Goal: Transaction & Acquisition: Obtain resource

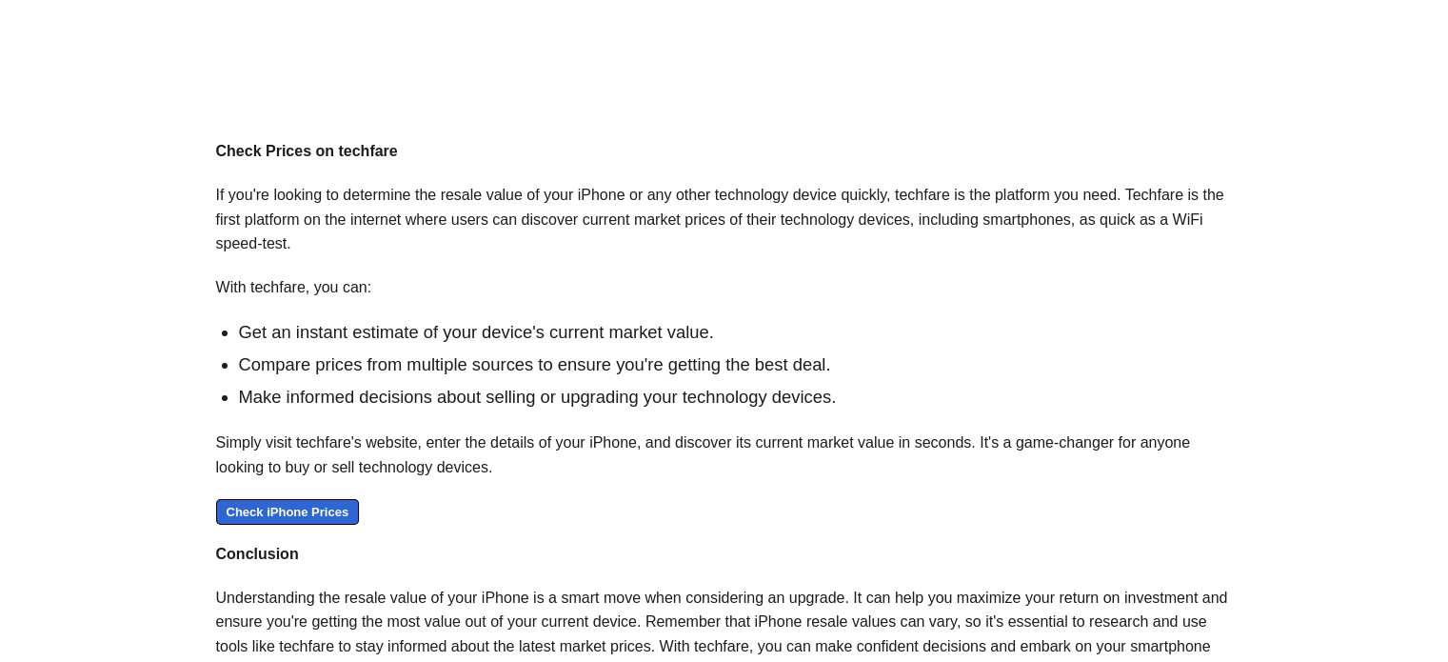
scroll to position [1543, 0]
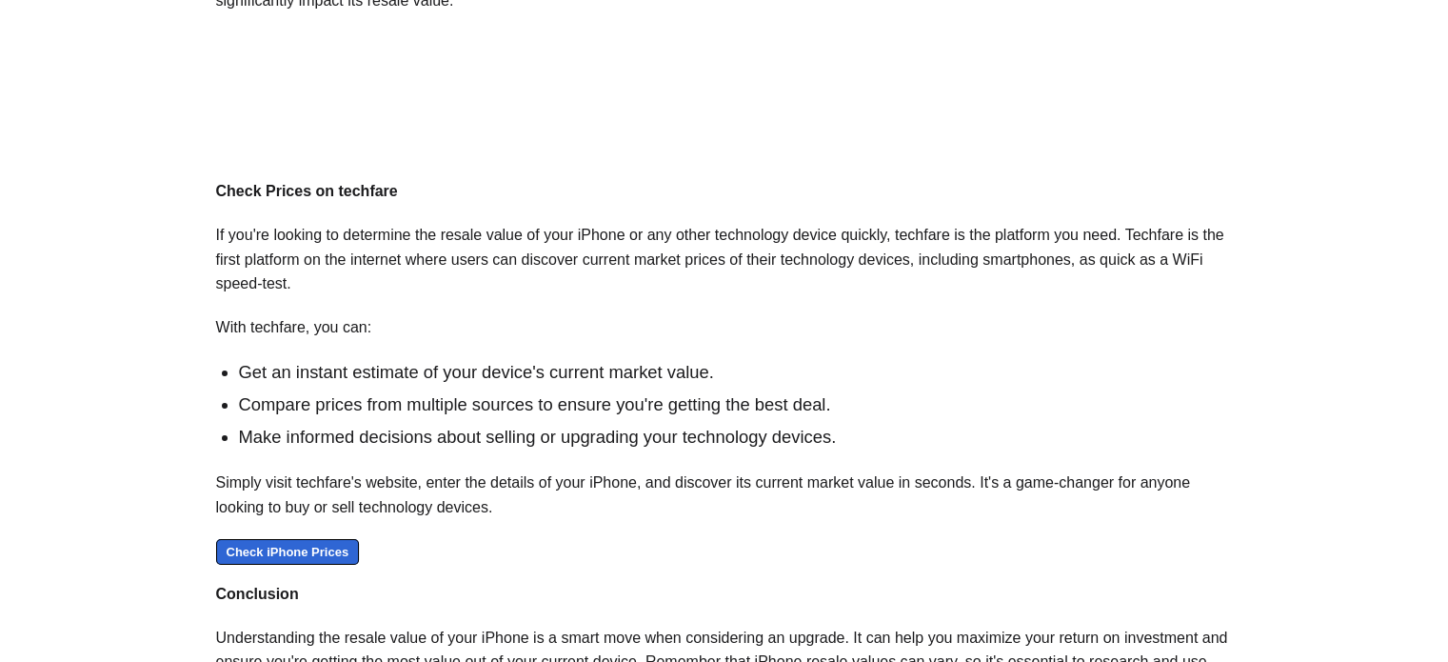
click at [330, 544] on link "Check iPhone Prices" at bounding box center [288, 552] width 144 height 26
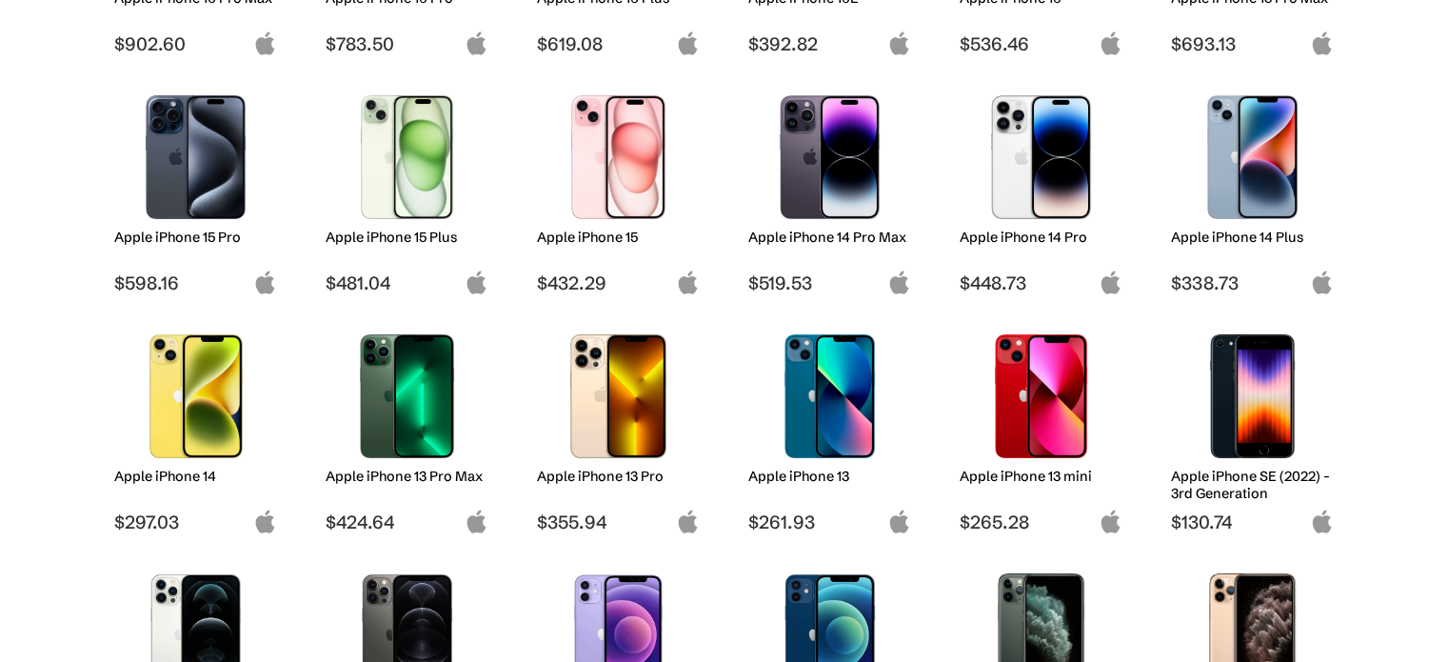
scroll to position [476, 0]
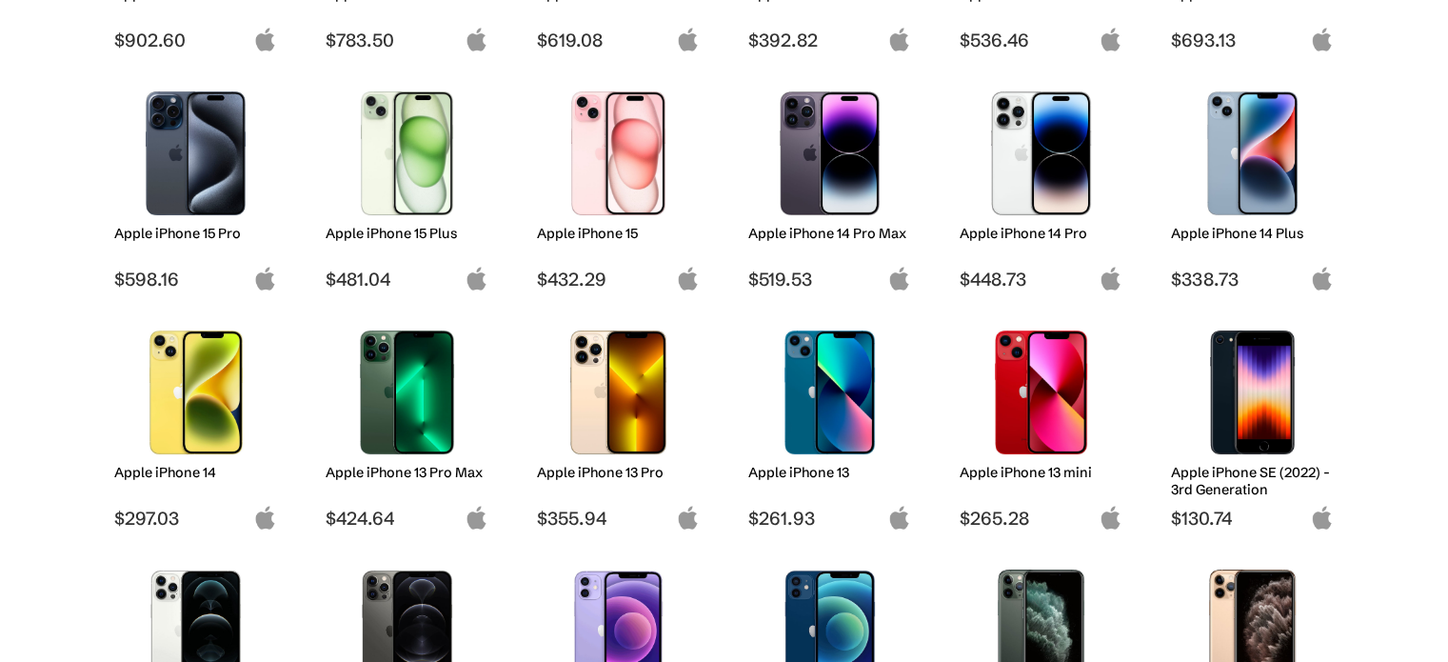
click at [552, 486] on div "Apple iPhone 13 Pro" at bounding box center [618, 485] width 163 height 43
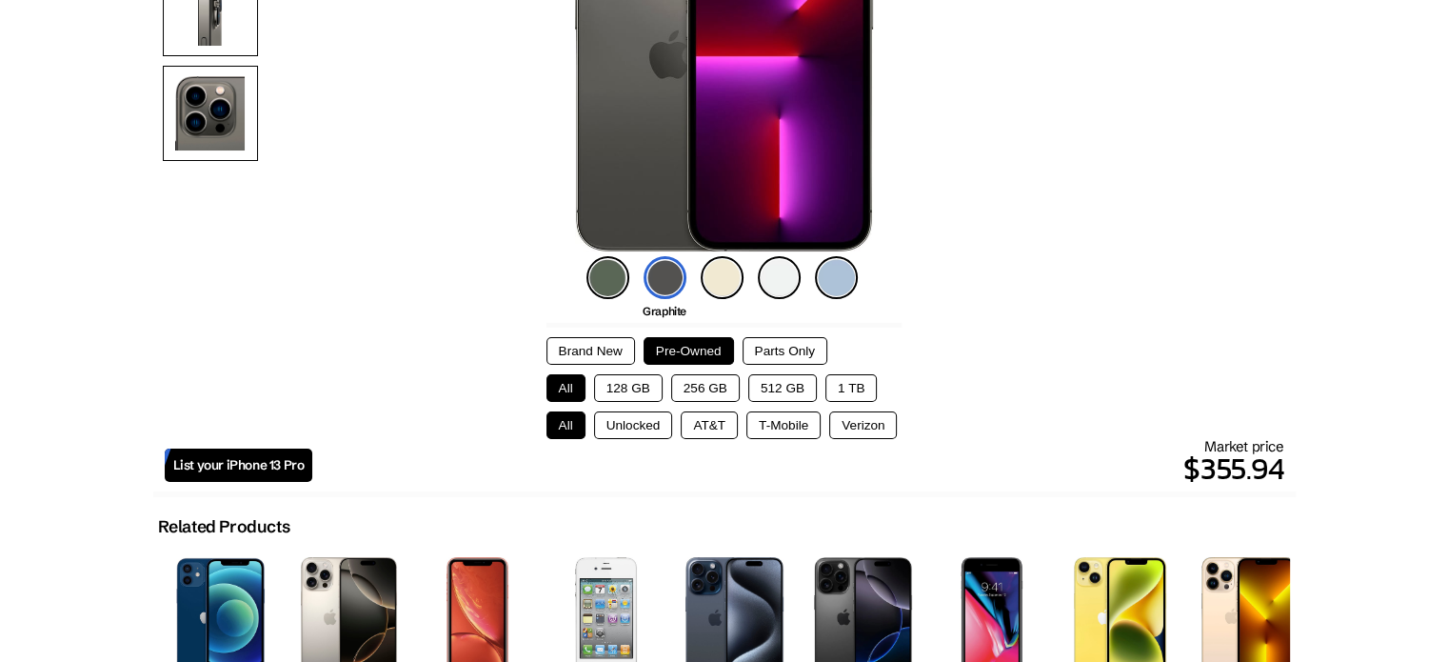
scroll to position [339, 0]
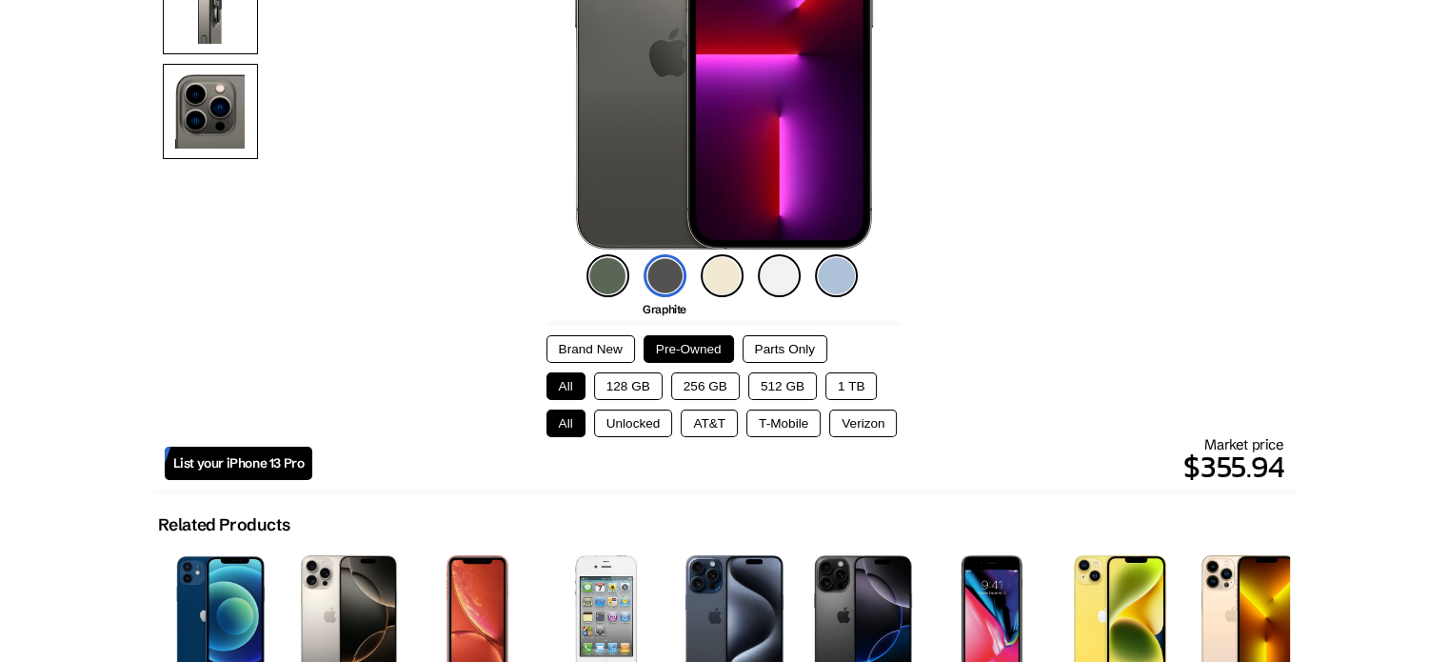
click at [297, 463] on span "List your iPhone 13 Pro" at bounding box center [238, 463] width 131 height 16
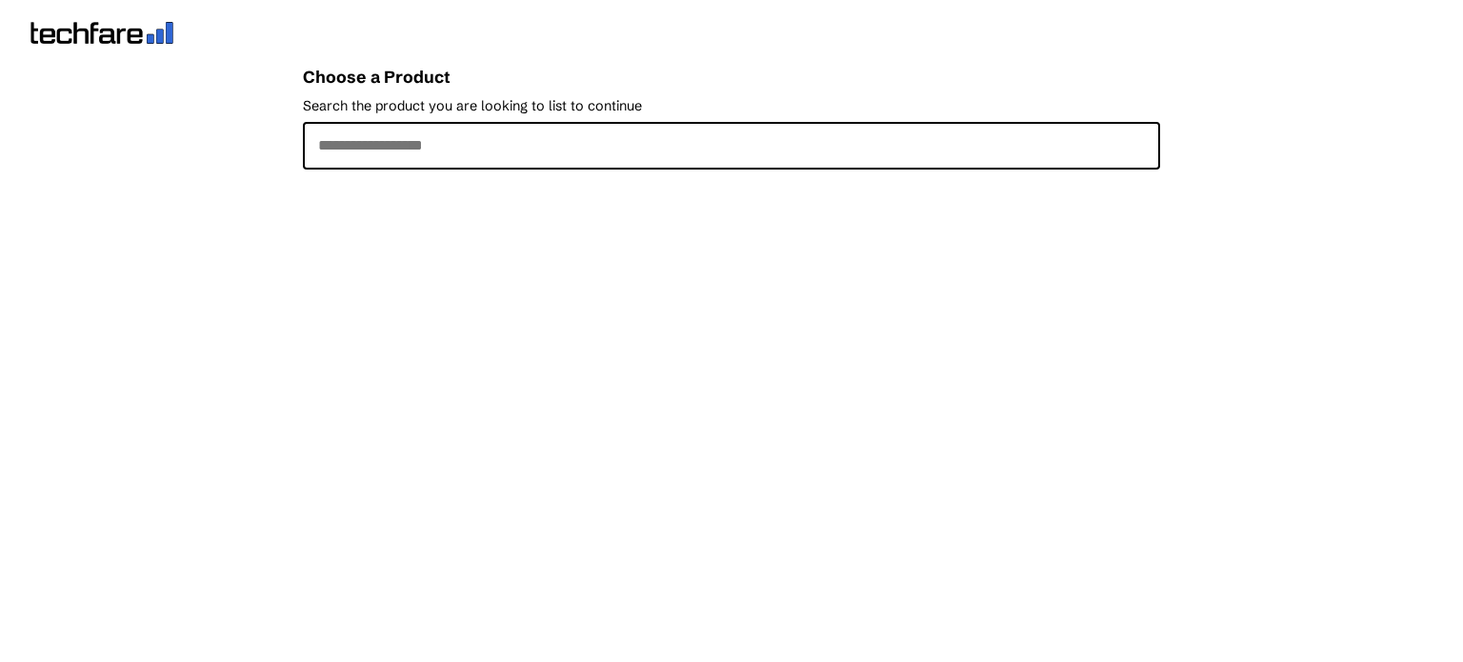
click at [382, 132] on input "Search the product you are looking to list to continue" at bounding box center [731, 146] width 857 height 48
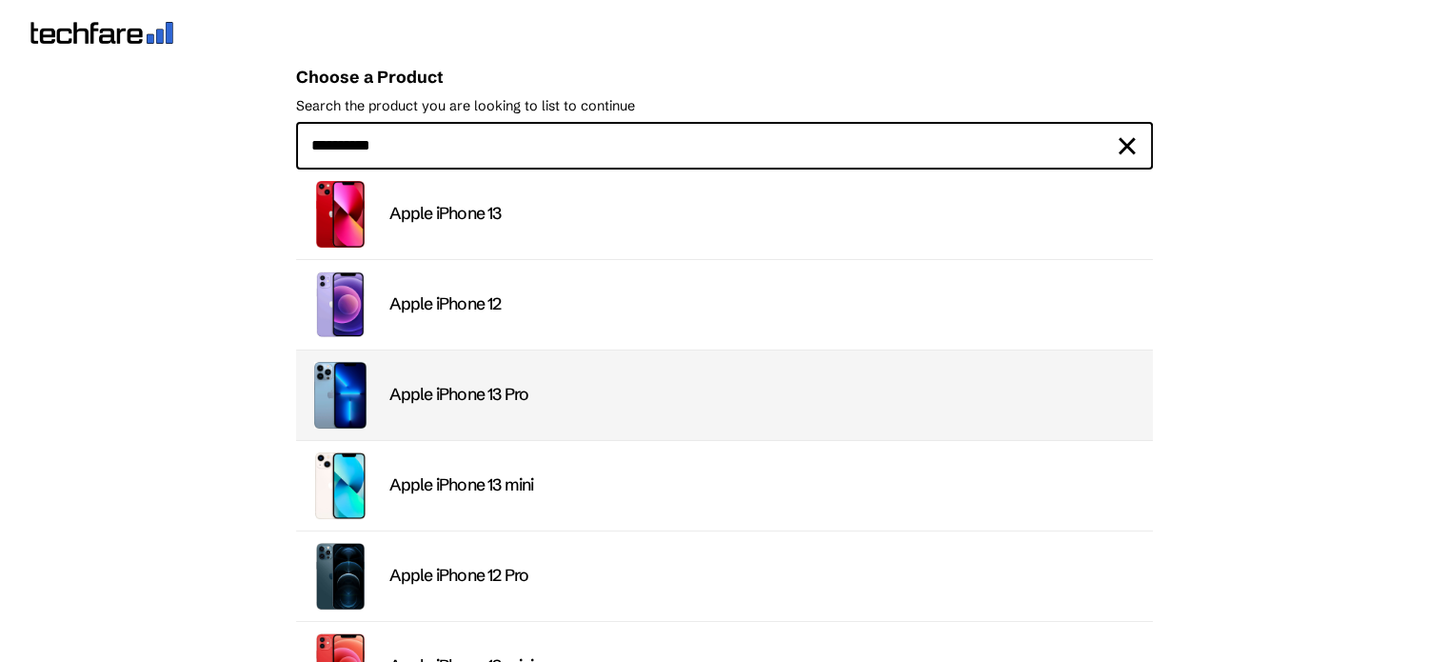
type input "**********"
click at [518, 409] on li "Apple iPhone 13 Pro" at bounding box center [724, 395] width 857 height 90
